Goal: Information Seeking & Learning: Learn about a topic

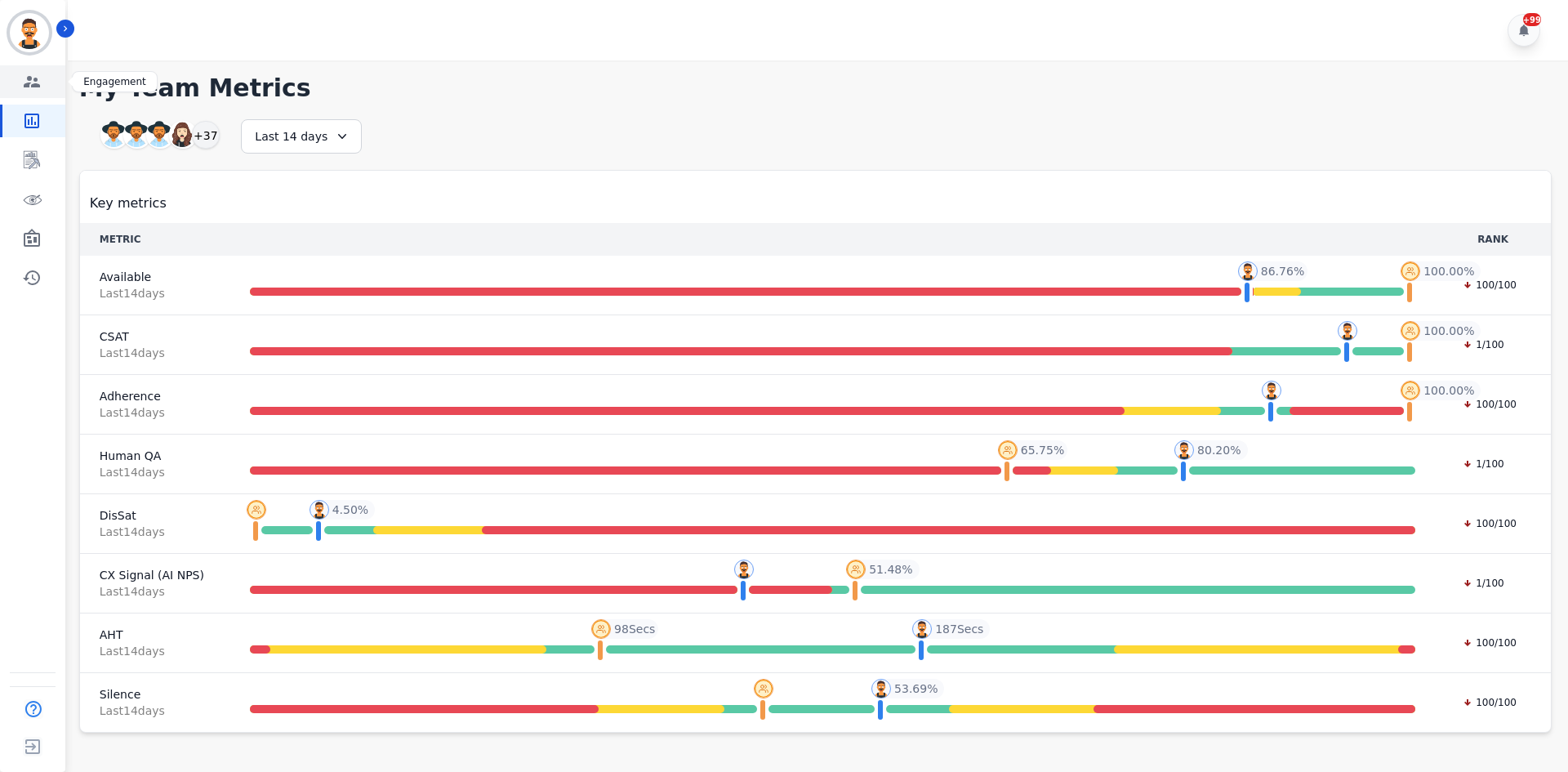
click at [31, 86] on icon "Sidebar" at bounding box center [31, 82] width 16 height 12
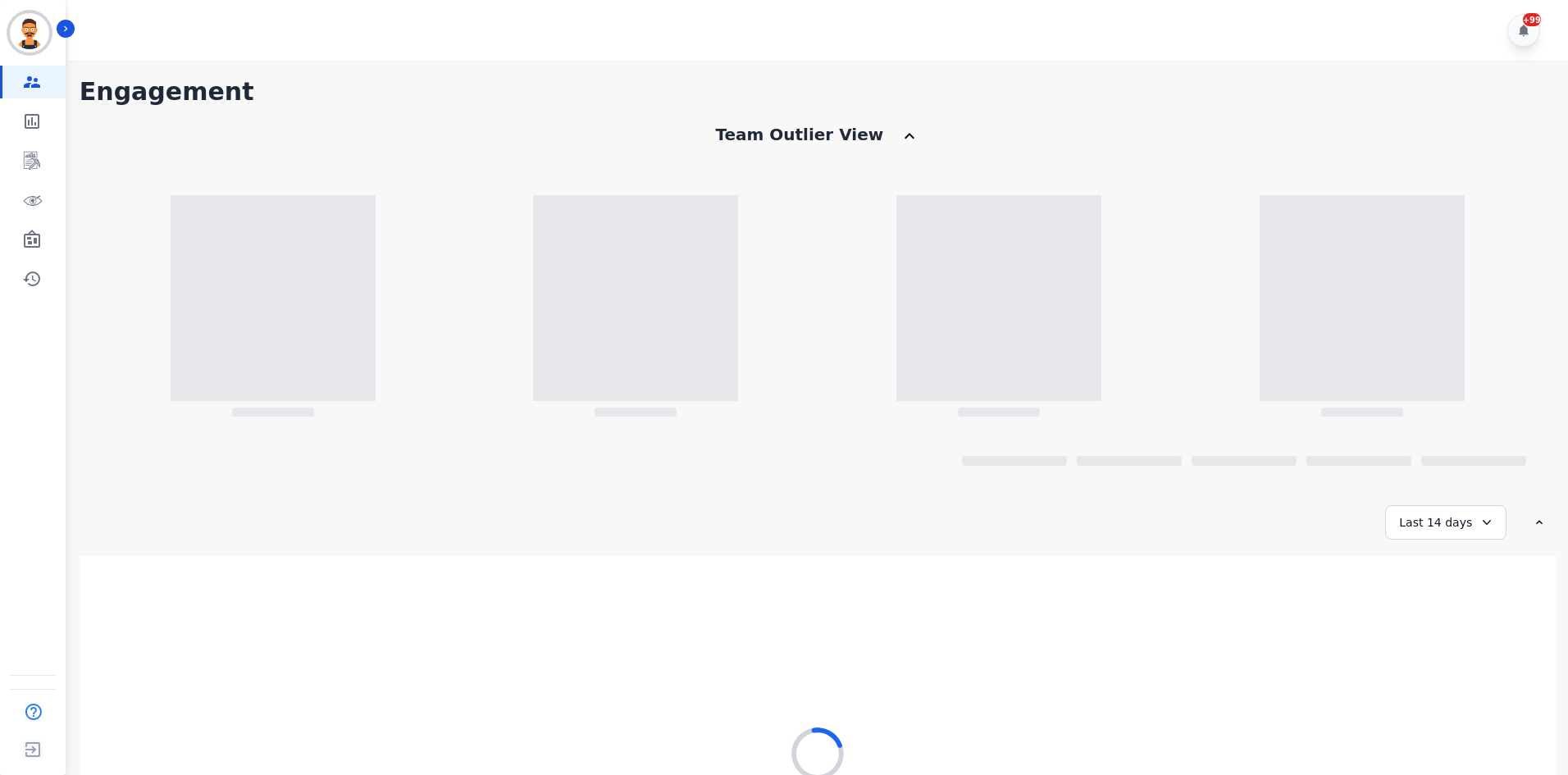
scroll to position [191, 0]
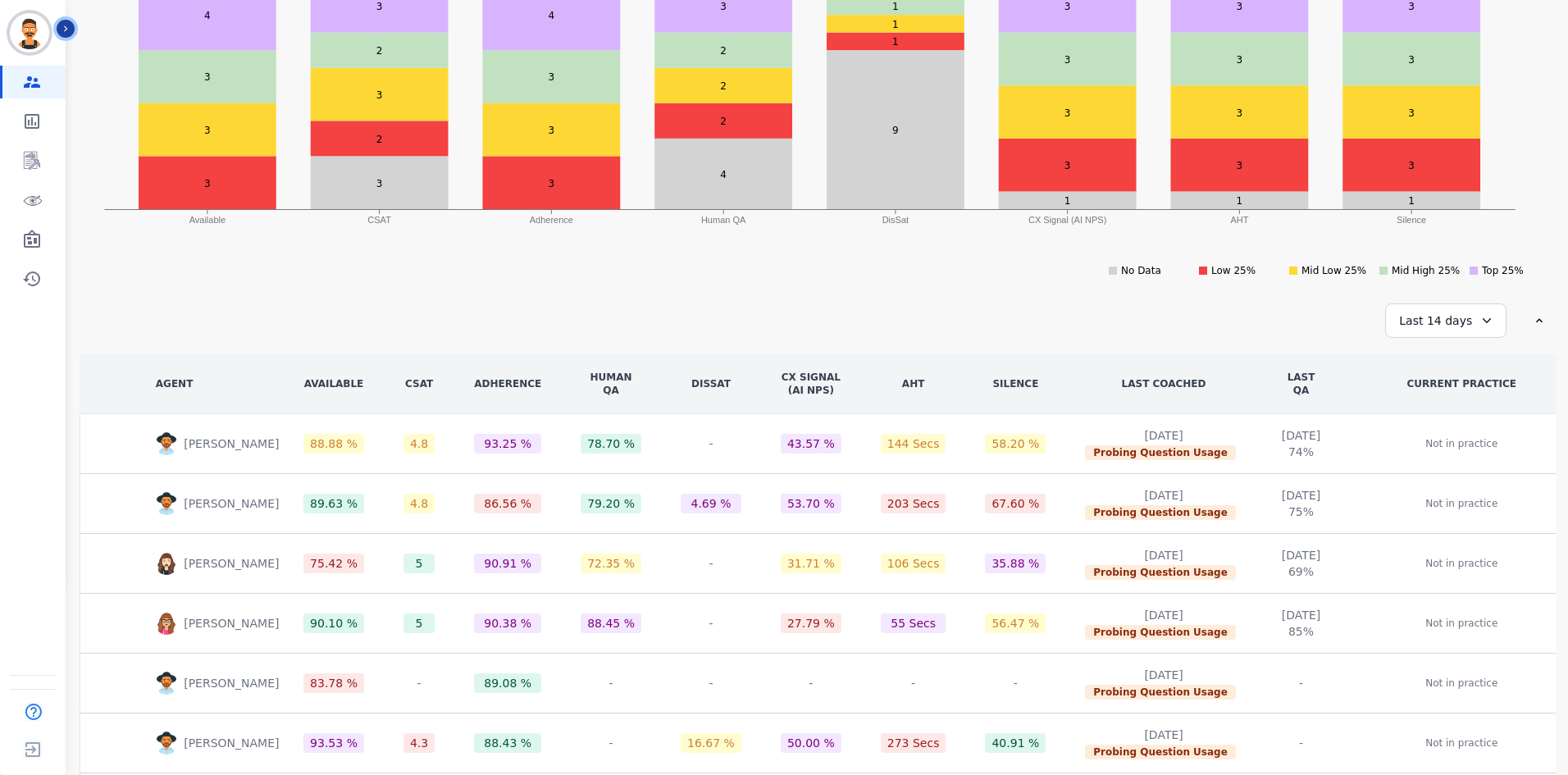
click at [62, 29] on icon "Sidebar" at bounding box center [66, 29] width 12 height 12
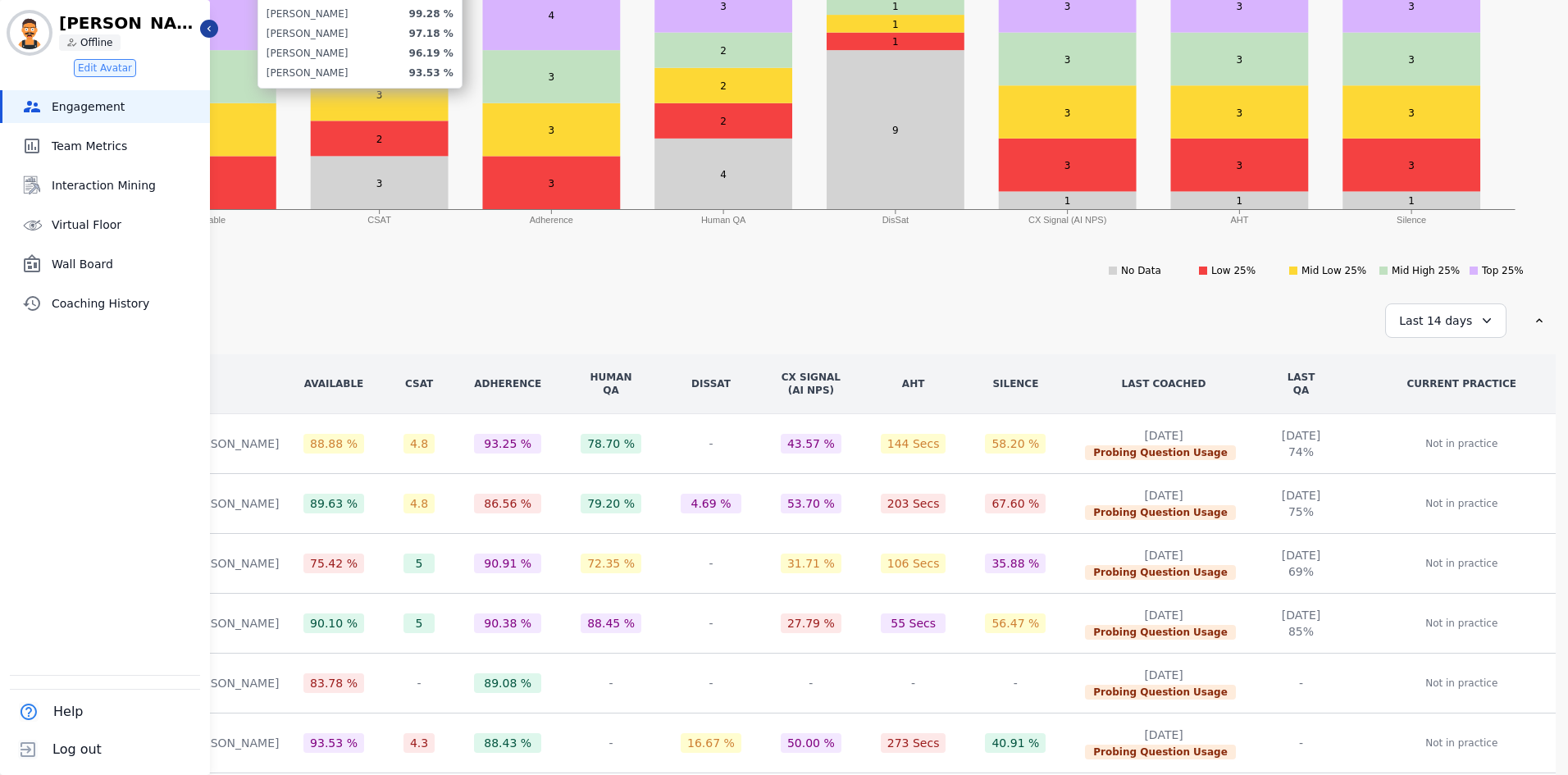
click at [219, 33] on rect at bounding box center [207, 15] width 138 height 71
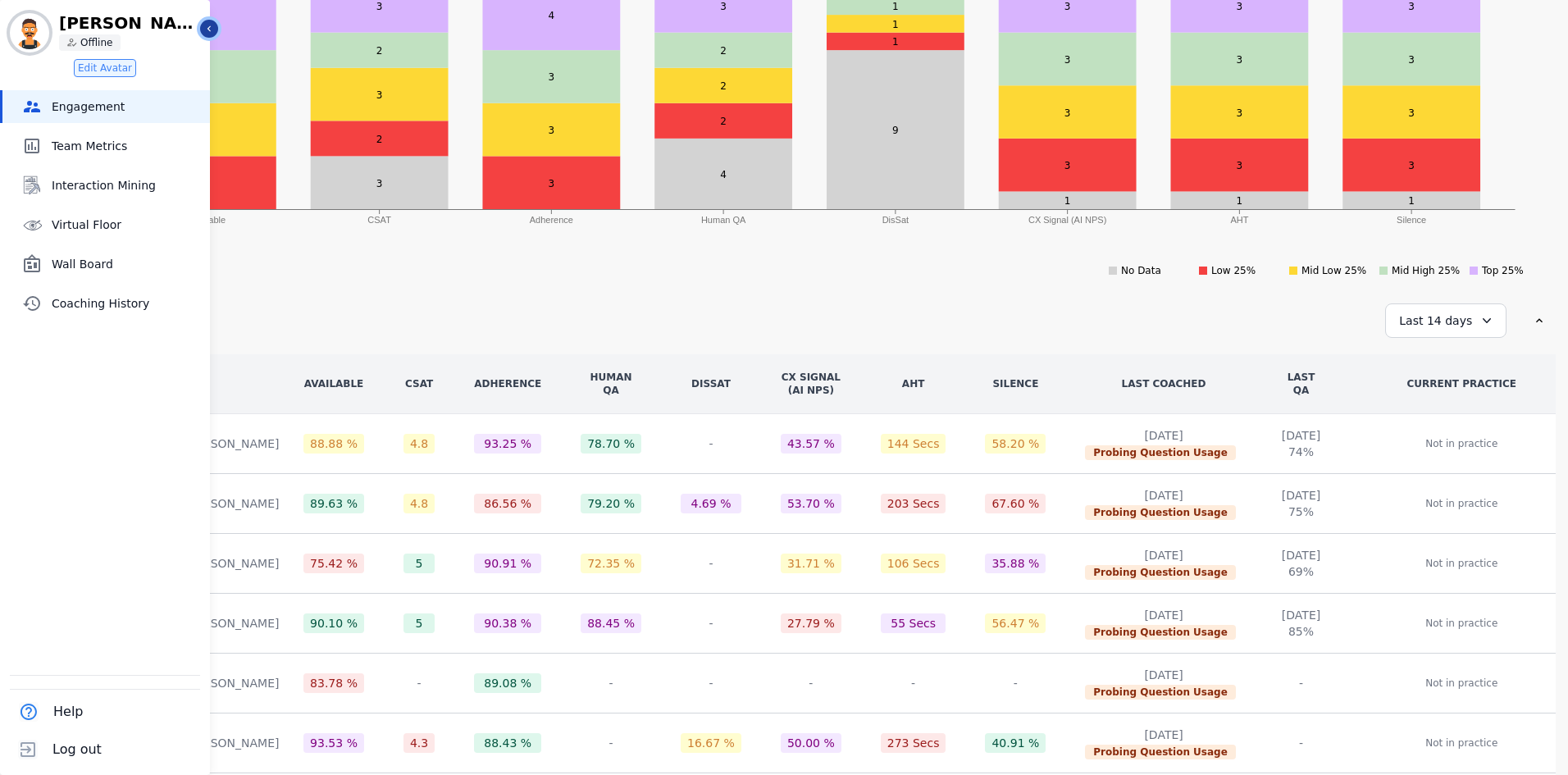
click at [214, 36] on button "Icon description" at bounding box center [208, 28] width 18 height 18
